Goal: Information Seeking & Learning: Find specific fact

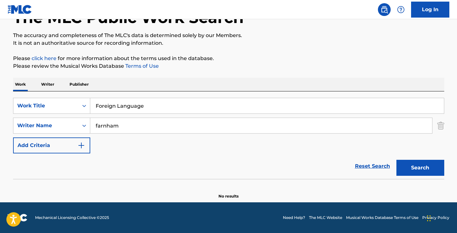
type input "Foreign Language"
click at [117, 122] on input "farnham" at bounding box center [261, 125] width 342 height 15
type input "gruzman"
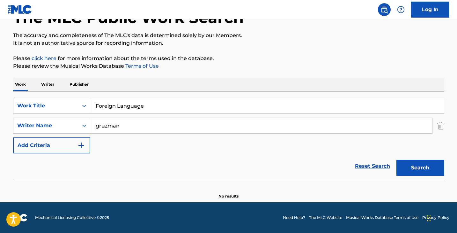
click at [397, 159] on button "Search" at bounding box center [421, 167] width 48 height 16
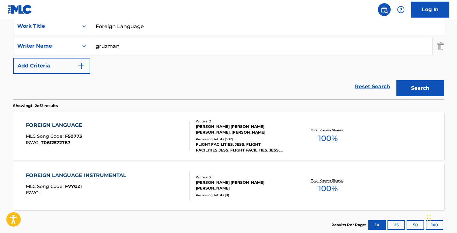
scroll to position [159, 0]
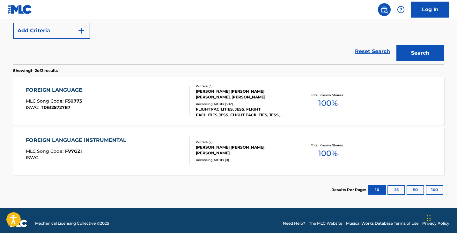
click at [65, 83] on div "FOREIGN LANGUAGE MLC Song Code : F50773 ISWC : T0612572787 Writers ( 3 ) [PERSO…" at bounding box center [228, 101] width 431 height 48
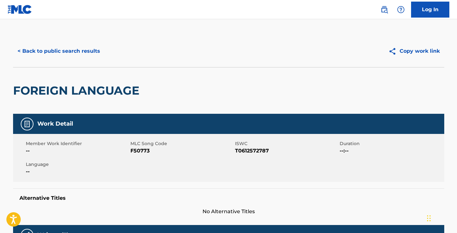
scroll to position [128, 0]
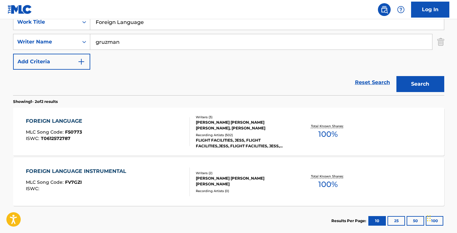
click at [128, 45] on input "gruzman" at bounding box center [261, 41] width 342 height 15
paste input "[PERSON_NAME]"
type input "[PERSON_NAME]"
click at [121, 27] on input "Foreign Language" at bounding box center [267, 21] width 354 height 15
type input "always"
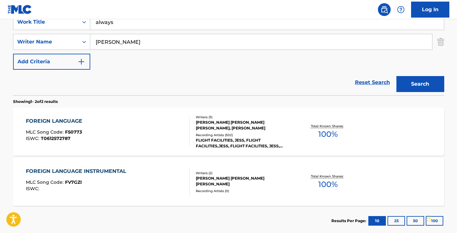
click at [397, 76] on button "Search" at bounding box center [421, 84] width 48 height 16
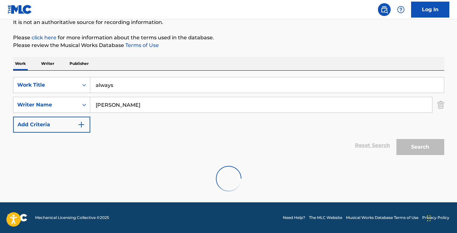
scroll to position [115, 0]
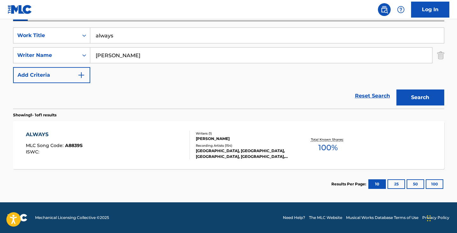
click at [102, 158] on div "ALWAYS MLC Song Code : A8839S ISWC :" at bounding box center [108, 144] width 164 height 29
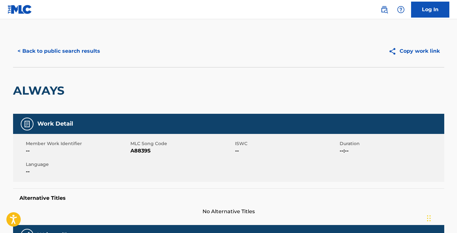
scroll to position [244, 0]
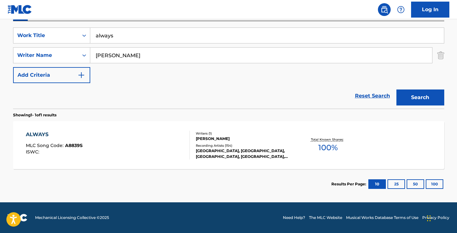
scroll to position [115, 0]
click at [123, 37] on input "always" at bounding box center [267, 35] width 354 height 15
paste input "Moulin"
type input "Moulin"
click at [120, 58] on input "[PERSON_NAME]" at bounding box center [261, 55] width 342 height 15
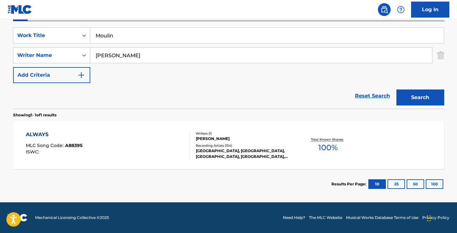
paste input "oulin"
type input "Moulin"
click at [111, 36] on input "Moulin" at bounding box center [267, 35] width 354 height 15
click at [122, 33] on input "Moulin" at bounding box center [267, 35] width 354 height 15
type input "1901"
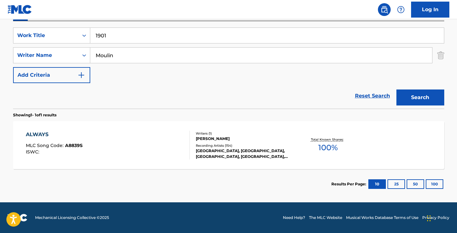
click at [397, 89] on button "Search" at bounding box center [421, 97] width 48 height 16
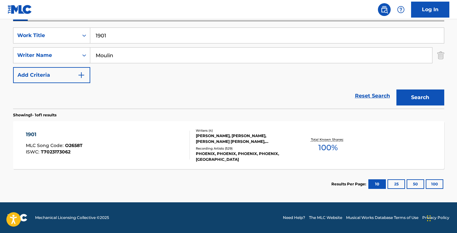
click at [100, 141] on div "1901 MLC Song Code : O2658T ISWC : T7023173062" at bounding box center [108, 144] width 164 height 29
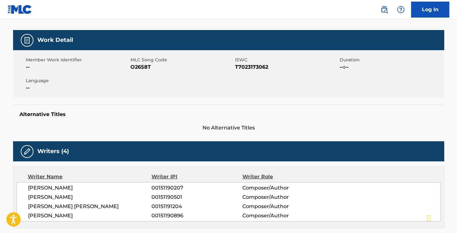
scroll to position [169, 0]
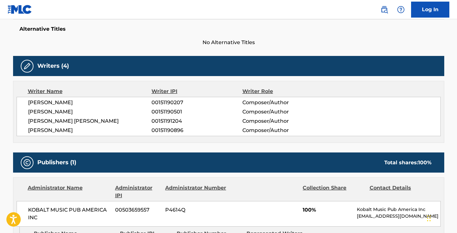
drag, startPoint x: 83, startPoint y: 131, endPoint x: 27, endPoint y: 128, distance: 55.9
click at [27, 128] on div "[PERSON_NAME] CROQUET 00151190207 Composer/Author [PERSON_NAME] 00151190501 Com…" at bounding box center [229, 116] width 424 height 39
copy span "[PERSON_NAME]"
click at [80, 121] on span "[PERSON_NAME] [PERSON_NAME]" at bounding box center [90, 121] width 124 height 8
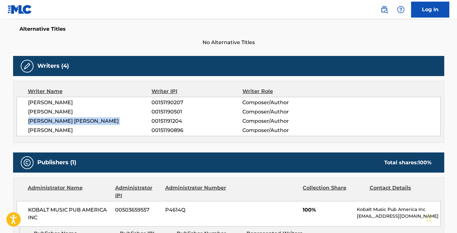
click at [80, 121] on span "[PERSON_NAME] [PERSON_NAME]" at bounding box center [90, 121] width 124 height 8
copy div "[PERSON_NAME] [PERSON_NAME]"
click at [60, 111] on span "[PERSON_NAME]" at bounding box center [90, 112] width 124 height 8
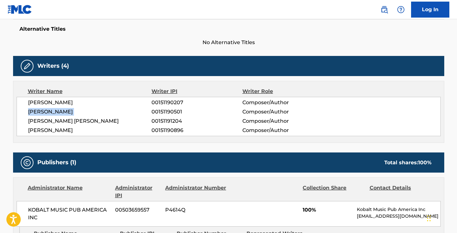
click at [60, 111] on span "[PERSON_NAME]" at bounding box center [90, 112] width 124 height 8
copy div "[PERSON_NAME]"
click at [54, 100] on span "[PERSON_NAME]" at bounding box center [90, 103] width 124 height 8
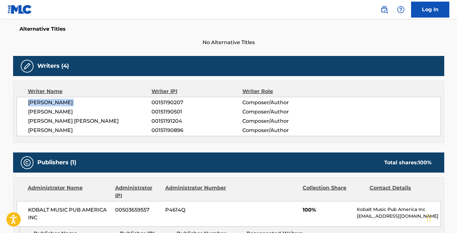
copy div "[PERSON_NAME]"
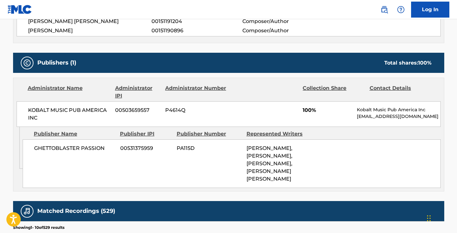
scroll to position [269, 0]
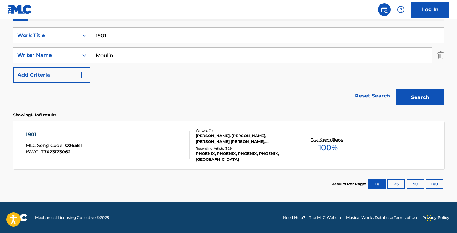
scroll to position [115, 0]
click at [127, 36] on input "1901" at bounding box center [267, 35] width 354 height 15
paste input "My Only Reason"
type input "My Only Reason"
click at [124, 52] on input "Moulin" at bounding box center [261, 55] width 342 height 15
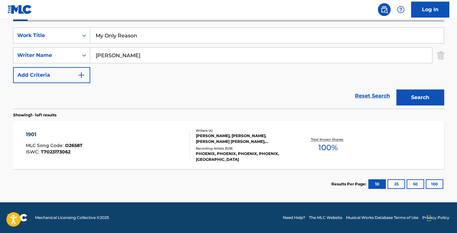
type input "[PERSON_NAME]"
click at [397, 89] on button "Search" at bounding box center [421, 97] width 48 height 16
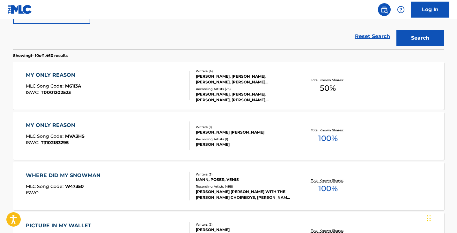
scroll to position [144, 0]
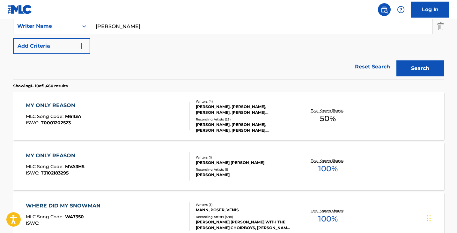
click at [71, 151] on div "MY ONLY REASON MLC Song Code : MVA3HS ISWC : T3102183295 Writers ( 1 ) [PERSON_…" at bounding box center [228, 166] width 431 height 48
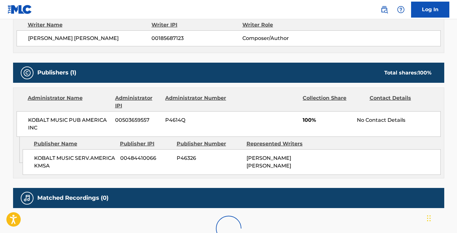
scroll to position [247, 0]
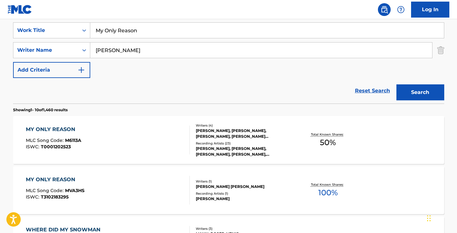
scroll to position [108, 0]
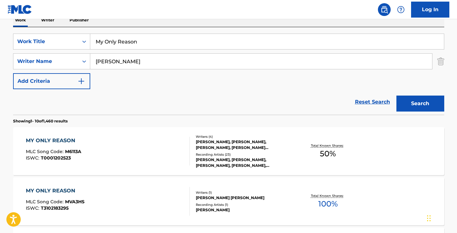
click at [118, 36] on input "My Only Reason" at bounding box center [267, 41] width 354 height 15
paste input "Underneath the Heart"
type input "Underneath the Heart"
click at [397, 95] on button "Search" at bounding box center [421, 103] width 48 height 16
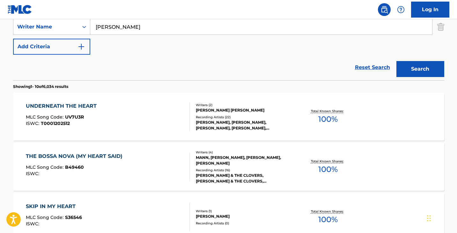
scroll to position [152, 0]
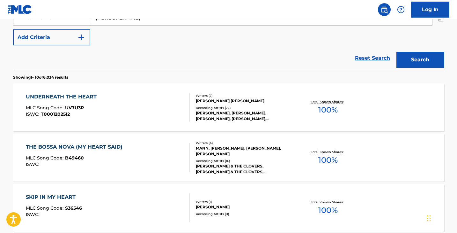
click at [96, 98] on div "UNDERNEATH THE HEART" at bounding box center [63, 97] width 74 height 8
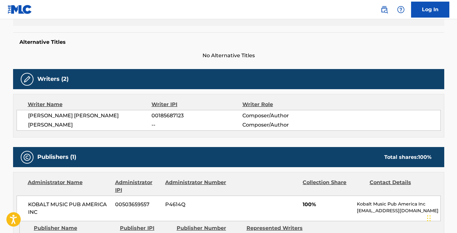
scroll to position [237, 0]
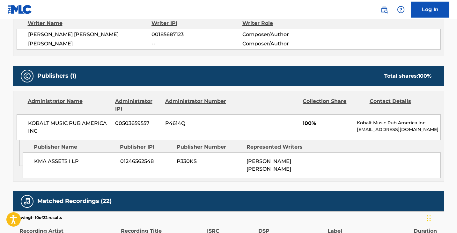
scroll to position [189, 0]
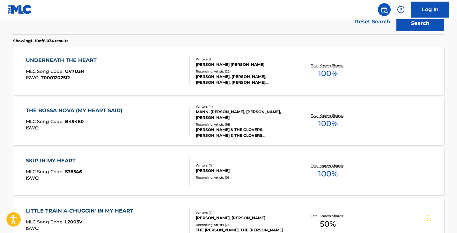
click at [50, 60] on div "UNDERNEATH THE HEART" at bounding box center [63, 60] width 74 height 8
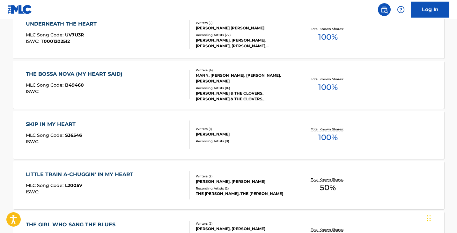
scroll to position [94, 0]
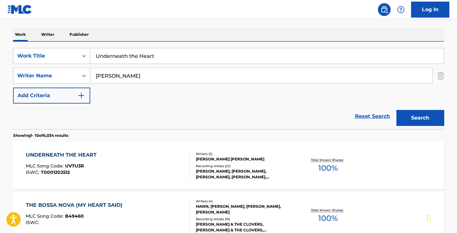
click at [156, 60] on input "Underneath the Heart" at bounding box center [267, 55] width 354 height 15
paste input "Blow Your Mind"
paste input "Search Form"
type input "Blow Your Mind"
click at [135, 78] on input "[PERSON_NAME]" at bounding box center [261, 75] width 342 height 15
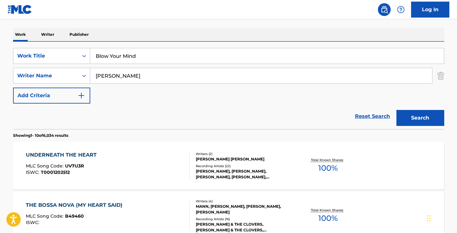
type input "[PERSON_NAME]"
click at [397, 110] on button "Search" at bounding box center [421, 118] width 48 height 16
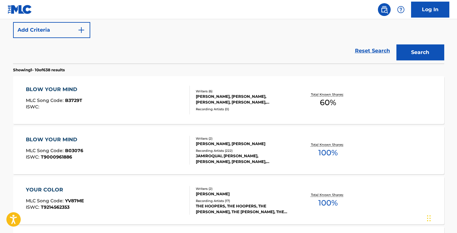
scroll to position [160, 0]
click at [93, 145] on div "BLOW YOUR MIND MLC Song Code : B03076 ISWC : T9000961886" at bounding box center [108, 149] width 164 height 29
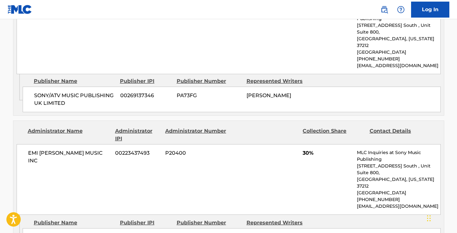
scroll to position [348, 0]
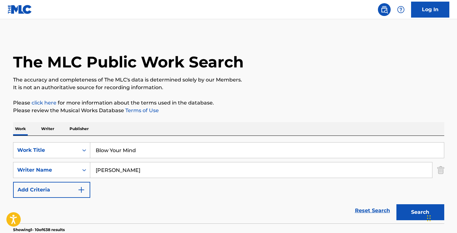
click at [135, 160] on div "SearchWithCriteriaf3ba85ff-606d-4abb-9b49-d97e1b4ab81d Work Title Blow Your Min…" at bounding box center [228, 170] width 431 height 56
click at [128, 152] on input "Blow Your Mind" at bounding box center [267, 149] width 354 height 15
paste input "Chandeleir"
type input "Chandeleir"
type input "furler"
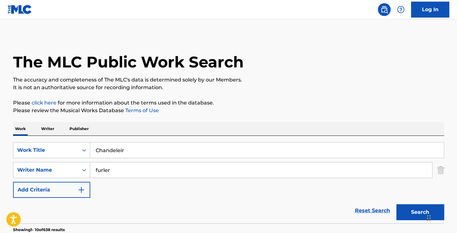
click at [397, 204] on button "Search" at bounding box center [421, 212] width 48 height 16
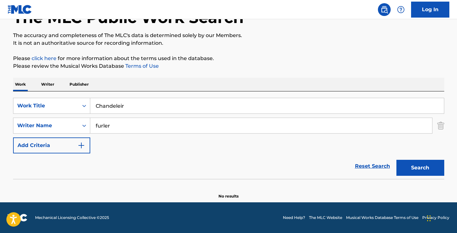
scroll to position [44, 0]
click at [135, 114] on div "SearchWithCriteriaf3ba85ff-606d-4abb-9b49-d97e1b4ab81d Work Title Chandeleir Se…" at bounding box center [228, 126] width 431 height 56
click at [130, 105] on input "Chandeleir" at bounding box center [267, 105] width 354 height 15
type input "Chandelier"
click at [397, 159] on button "Search" at bounding box center [421, 167] width 48 height 16
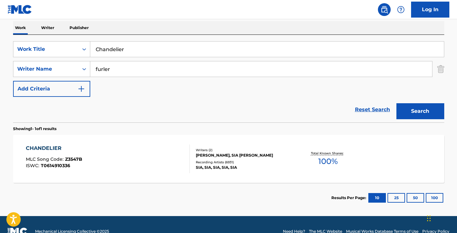
scroll to position [115, 0]
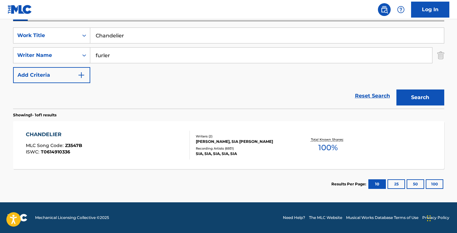
click at [109, 138] on div "CHANDELIER MLC Song Code : Z3547B ISWC : T0614910336" at bounding box center [108, 144] width 164 height 29
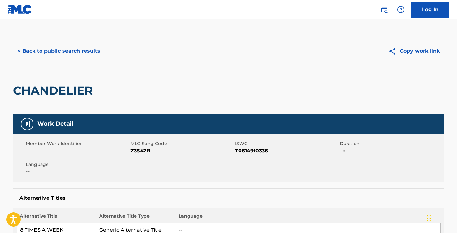
scroll to position [78, 0]
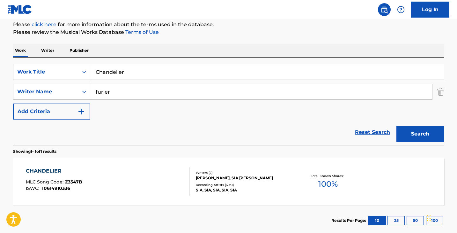
click at [145, 77] on input "Chandelier" at bounding box center [267, 71] width 354 height 15
paste input "For Once In My Life"
type input "For Once In My Life"
click at [133, 96] on input "furler" at bounding box center [261, 91] width 342 height 15
type input "[PERSON_NAME]"
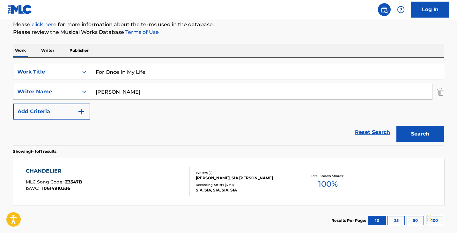
click at [397, 126] on button "Search" at bounding box center [421, 134] width 48 height 16
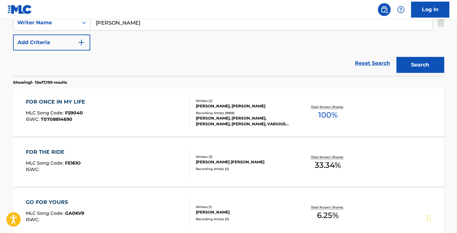
scroll to position [147, 0]
click at [85, 106] on div "FOR ONCE IN MY LIFE MLC Song Code : F59040 ISWC : T0708814690" at bounding box center [57, 112] width 63 height 29
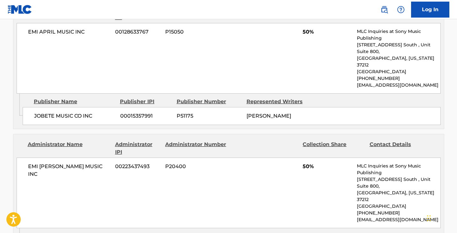
scroll to position [426, 0]
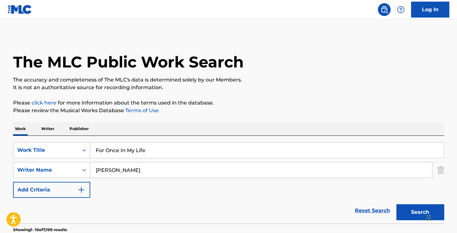
click at [123, 145] on input "For Once In My Life" at bounding box center [267, 149] width 354 height 15
paste input "I'm Like A Bird"
type input "I'm Like A Bird"
click at [124, 171] on input "[PERSON_NAME]" at bounding box center [261, 169] width 342 height 15
click at [397, 204] on button "Search" at bounding box center [421, 212] width 48 height 16
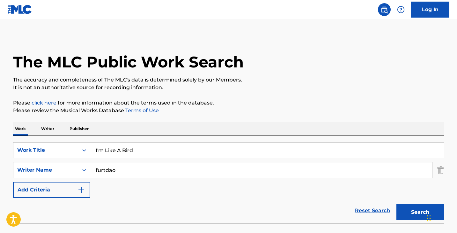
scroll to position [44, 0]
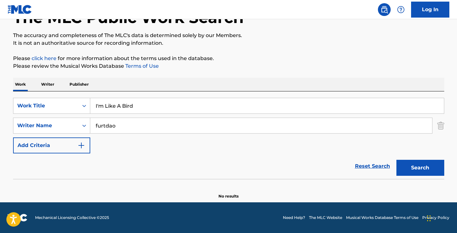
click at [108, 126] on input "furtdao" at bounding box center [261, 125] width 342 height 15
type input "furtado"
click at [397, 159] on button "Search" at bounding box center [421, 167] width 48 height 16
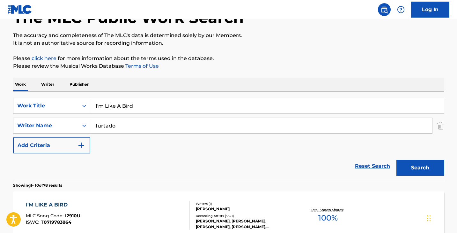
scroll to position [156, 0]
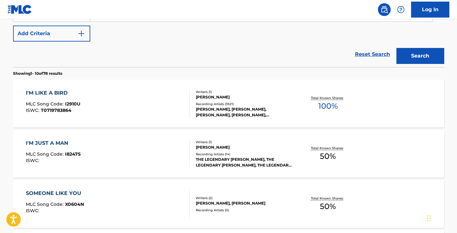
click at [106, 99] on div "I'M LIKE A BIRD MLC Song Code : I2910U ISWC : T0719783864" at bounding box center [108, 103] width 164 height 29
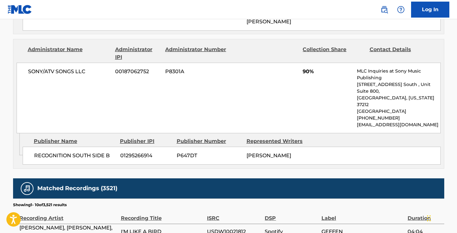
scroll to position [444, 0]
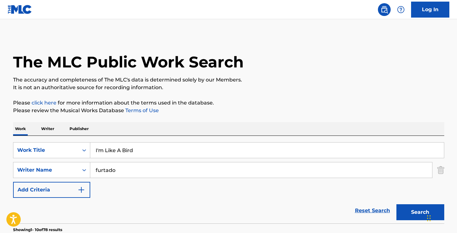
click at [125, 154] on input "I'm Like A Bird" at bounding box center [267, 149] width 354 height 15
paste input "Moon River"
type input "Moon River"
click at [123, 166] on input "furtado" at bounding box center [261, 169] width 342 height 15
type input "[PERSON_NAME]"
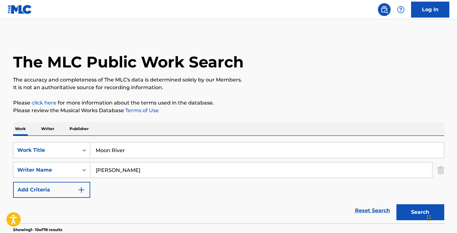
click at [397, 204] on button "Search" at bounding box center [421, 212] width 48 height 16
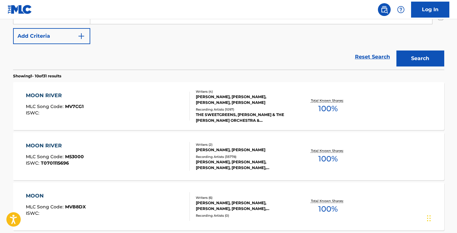
scroll to position [154, 0]
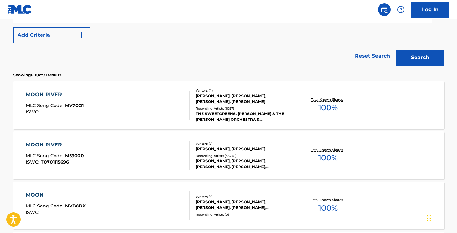
click at [117, 153] on div "MOON RIVER MLC Song Code : M53000 ISWC : T0701115696" at bounding box center [108, 155] width 164 height 29
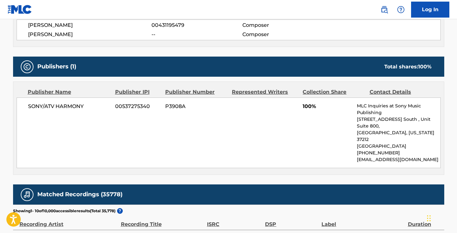
scroll to position [250, 0]
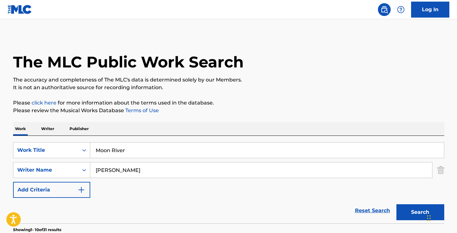
click at [131, 159] on div "SearchWithCriteriaf3ba85ff-606d-4abb-9b49-d97e1b4ab81d Work Title Moon River Se…" at bounding box center [228, 170] width 431 height 56
click at [126, 147] on input "Moon River" at bounding box center [267, 149] width 354 height 15
paste input "Have You Ever Seen The Rain"
type input "Have You Ever Seen The Rain"
click at [126, 167] on input "[PERSON_NAME]" at bounding box center [261, 169] width 342 height 15
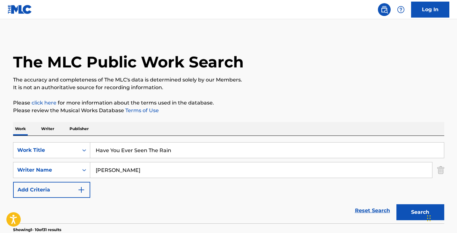
type input "[PERSON_NAME]"
click at [397, 204] on button "Search" at bounding box center [421, 212] width 48 height 16
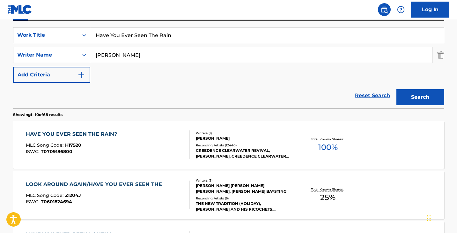
scroll to position [121, 0]
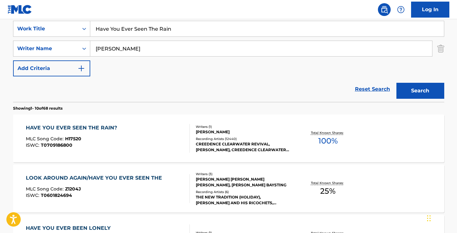
click at [137, 125] on div "HAVE YOU EVER SEEN THE RAIN? MLC Song Code : H17520 ISWC : T0709186800" at bounding box center [108, 138] width 164 height 29
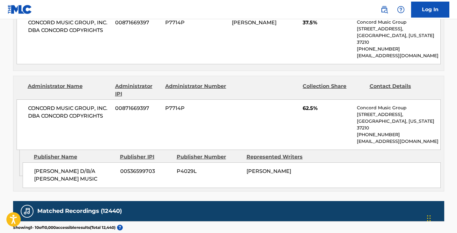
scroll to position [521, 0]
